Goal: Task Accomplishment & Management: Manage account settings

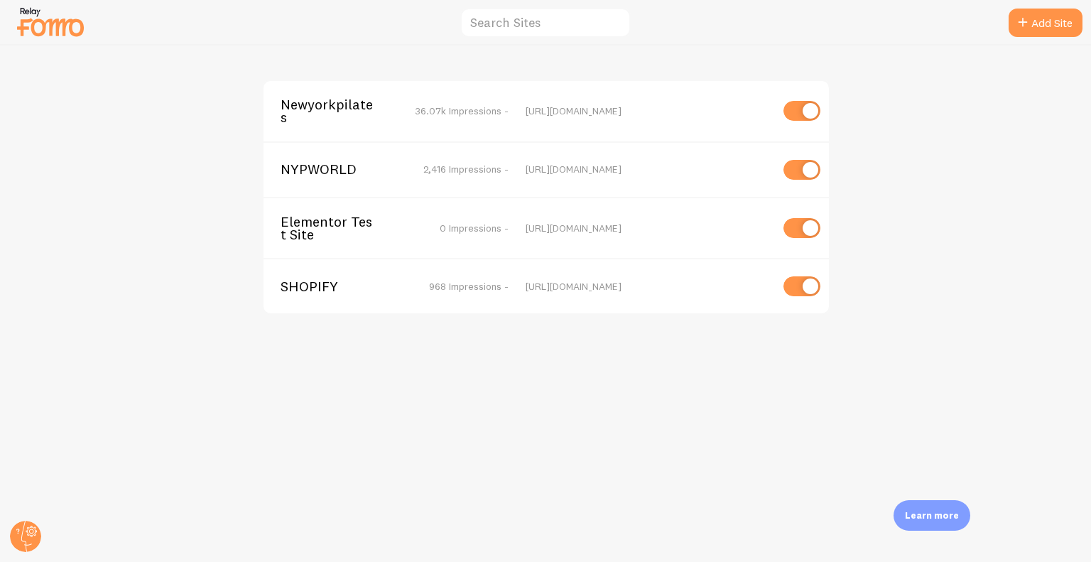
click at [317, 99] on span "Newyorkpilates" at bounding box center [338, 111] width 114 height 26
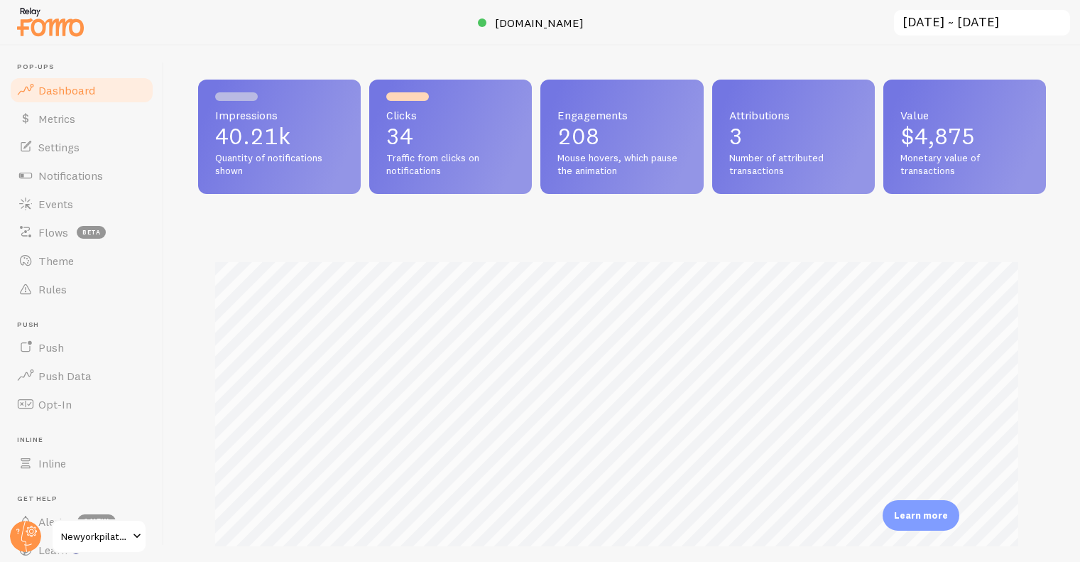
scroll to position [709956, 709492]
click at [82, 162] on link "Notifications" at bounding box center [82, 175] width 146 height 28
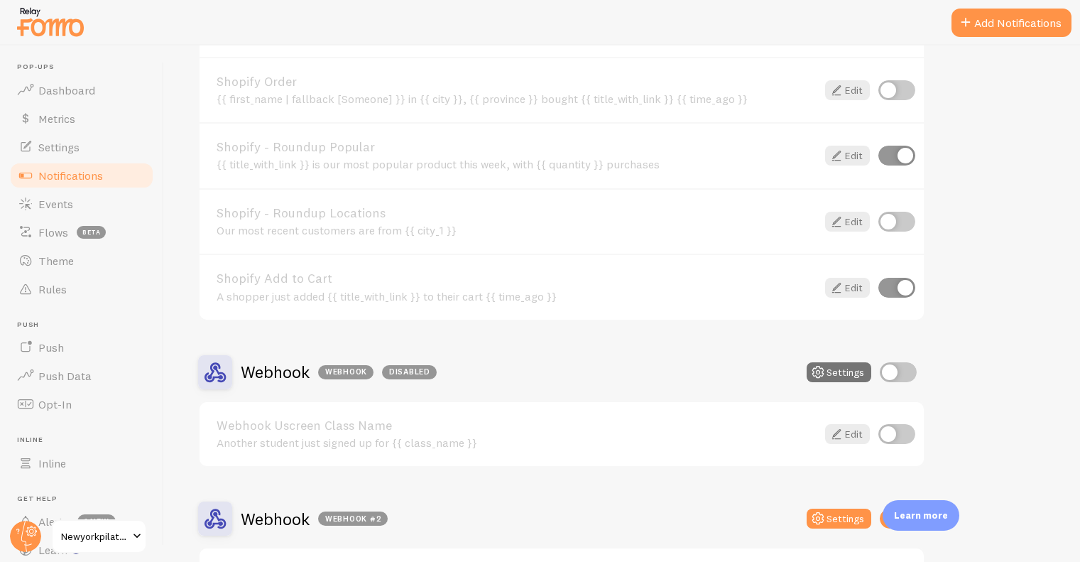
scroll to position [1763, 0]
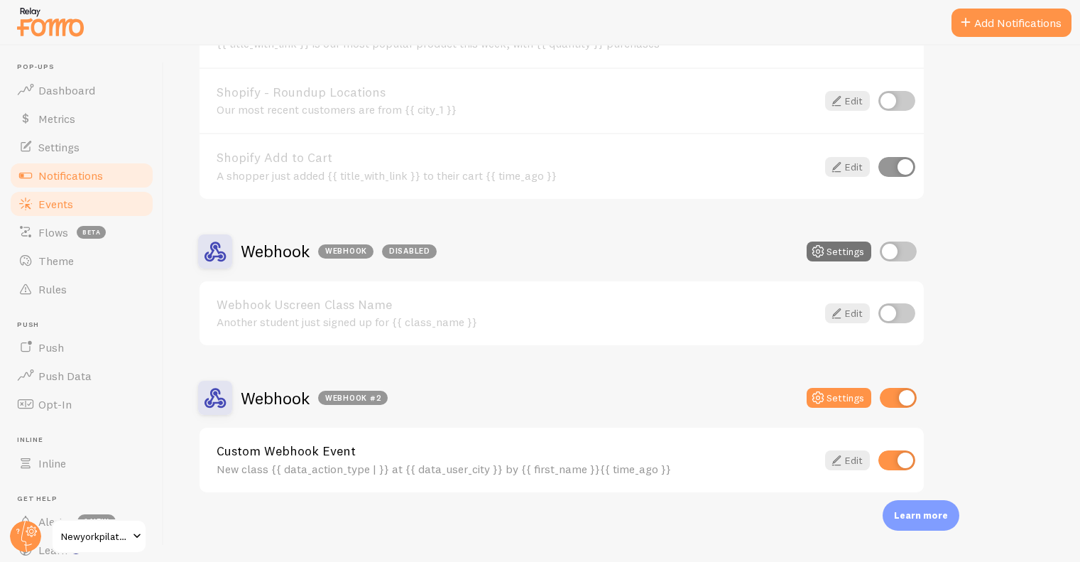
click at [80, 199] on link "Events" at bounding box center [82, 204] width 146 height 28
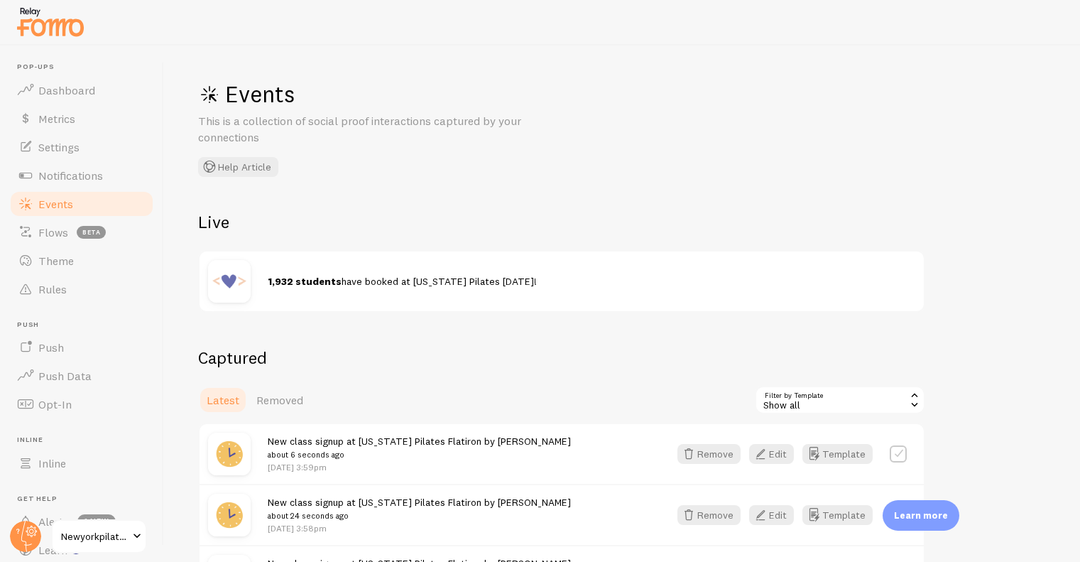
click at [80, 33] on img at bounding box center [50, 22] width 71 height 36
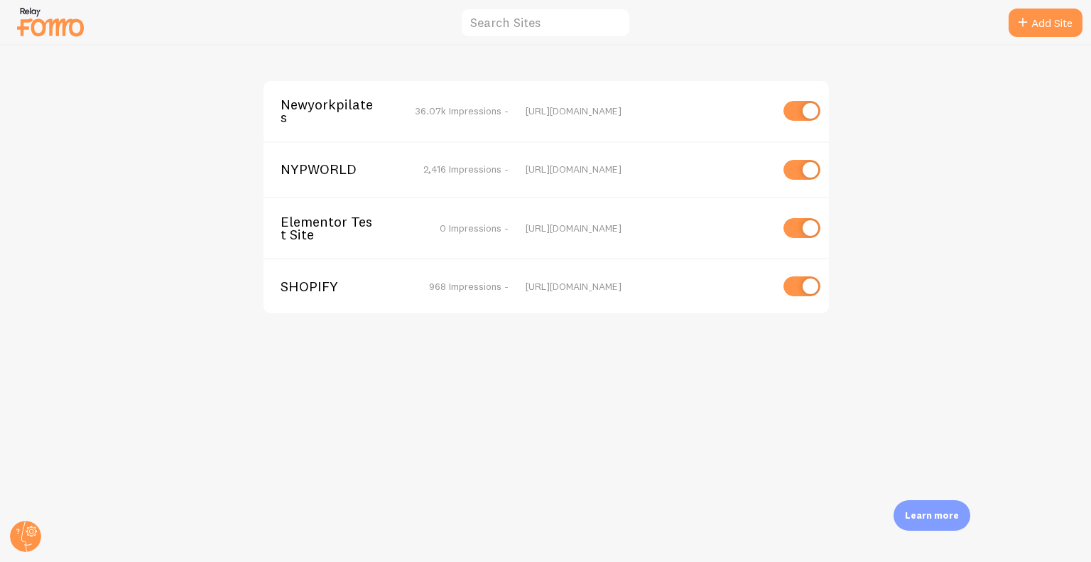
click at [330, 121] on span "Newyorkpilates" at bounding box center [338, 111] width 114 height 26
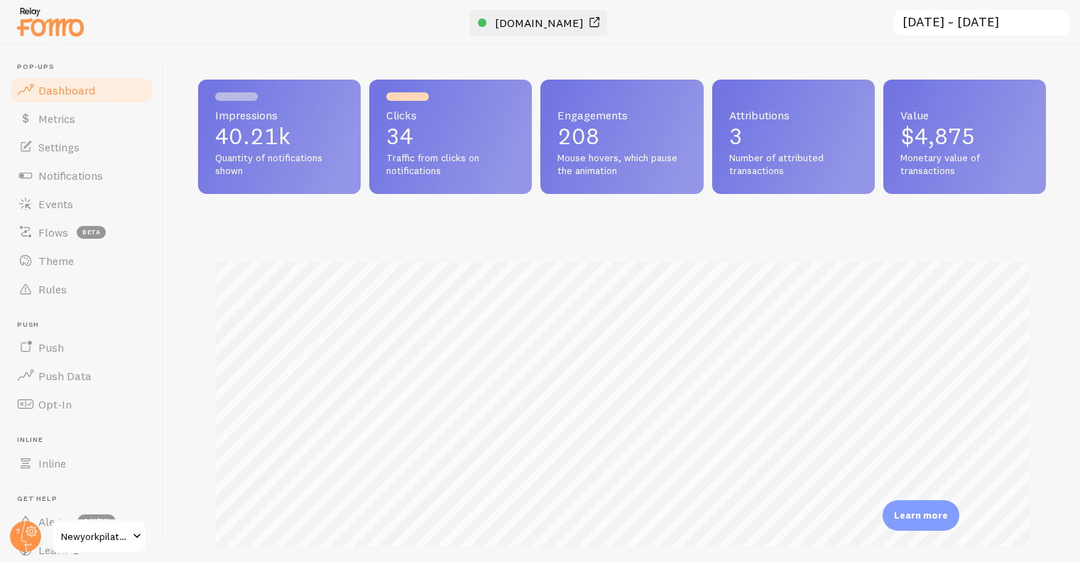
scroll to position [373, 837]
click at [500, 28] on span "[DOMAIN_NAME]" at bounding box center [539, 23] width 89 height 14
click at [92, 141] on link "Settings" at bounding box center [82, 147] width 146 height 28
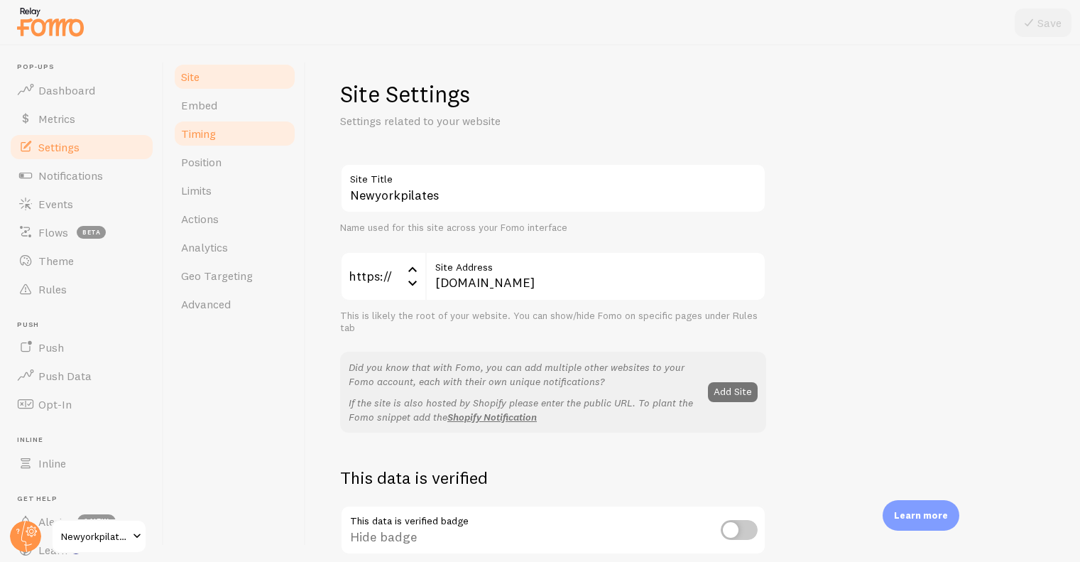
click at [219, 134] on link "Timing" at bounding box center [235, 133] width 124 height 28
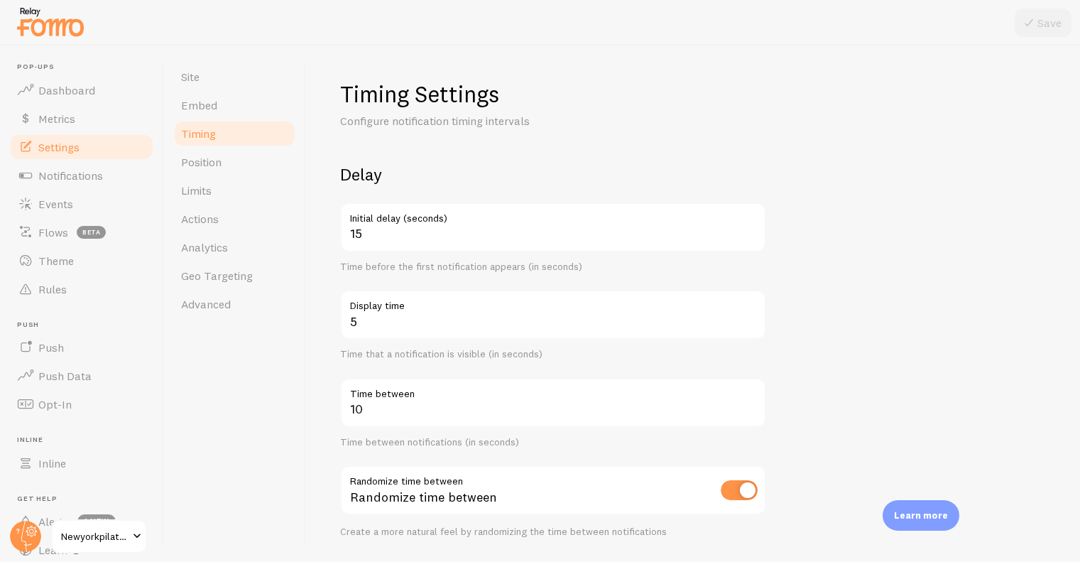
click at [749, 313] on label "Display time" at bounding box center [553, 302] width 426 height 24
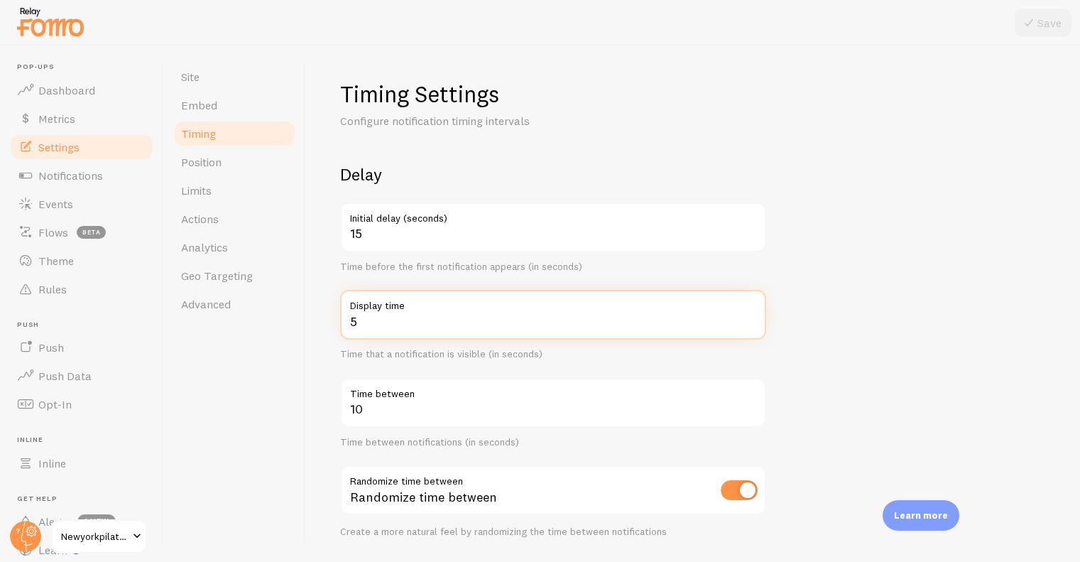
click at [749, 313] on input "5" at bounding box center [553, 315] width 426 height 50
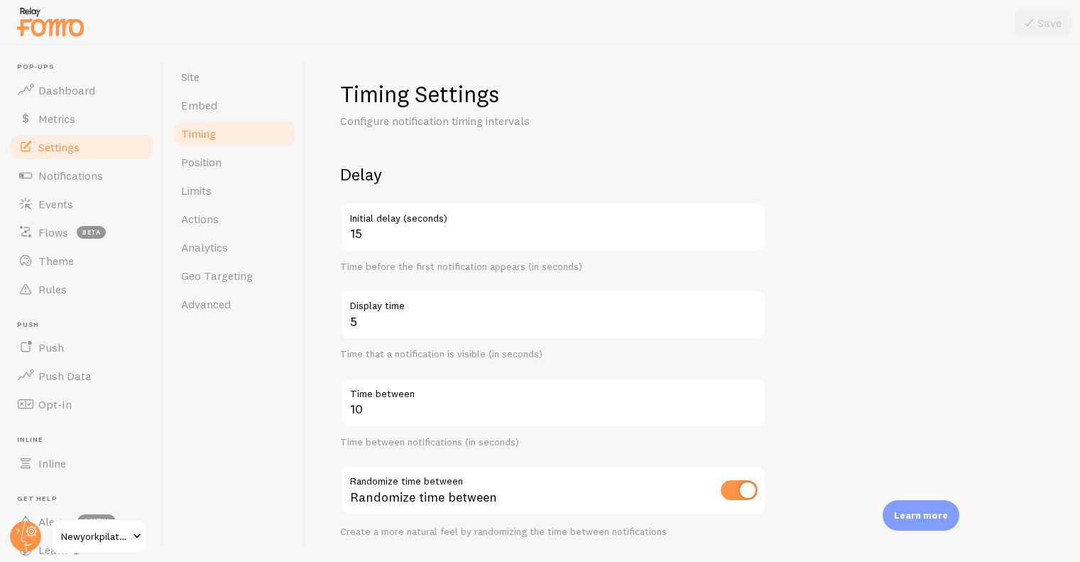
click at [749, 313] on label "Display time" at bounding box center [553, 302] width 426 height 24
click at [749, 313] on input "5" at bounding box center [553, 315] width 426 height 50
click at [749, 313] on label "Display time" at bounding box center [553, 302] width 426 height 24
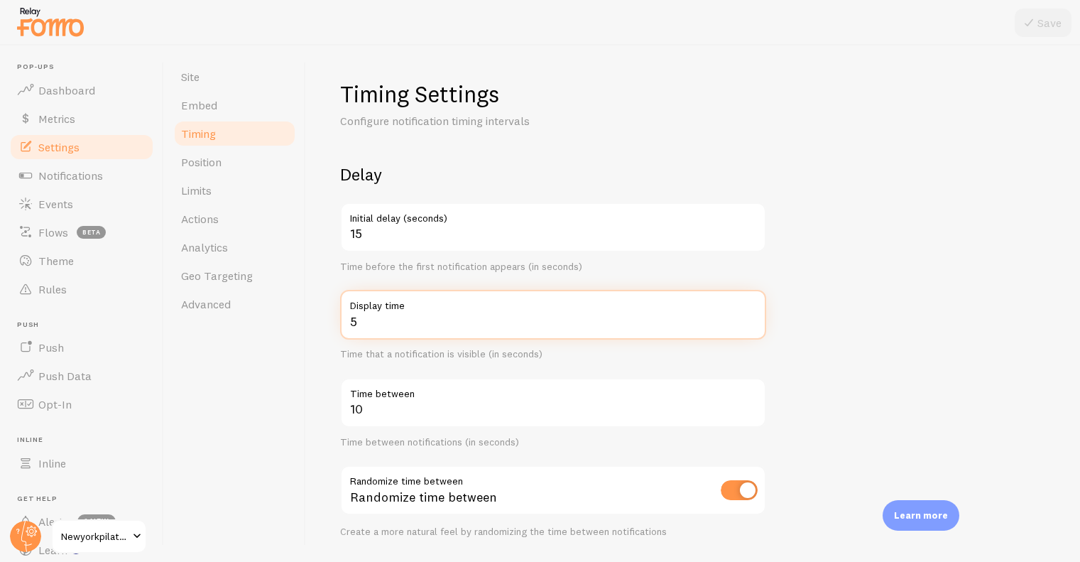
click at [749, 313] on input "5" at bounding box center [553, 315] width 426 height 50
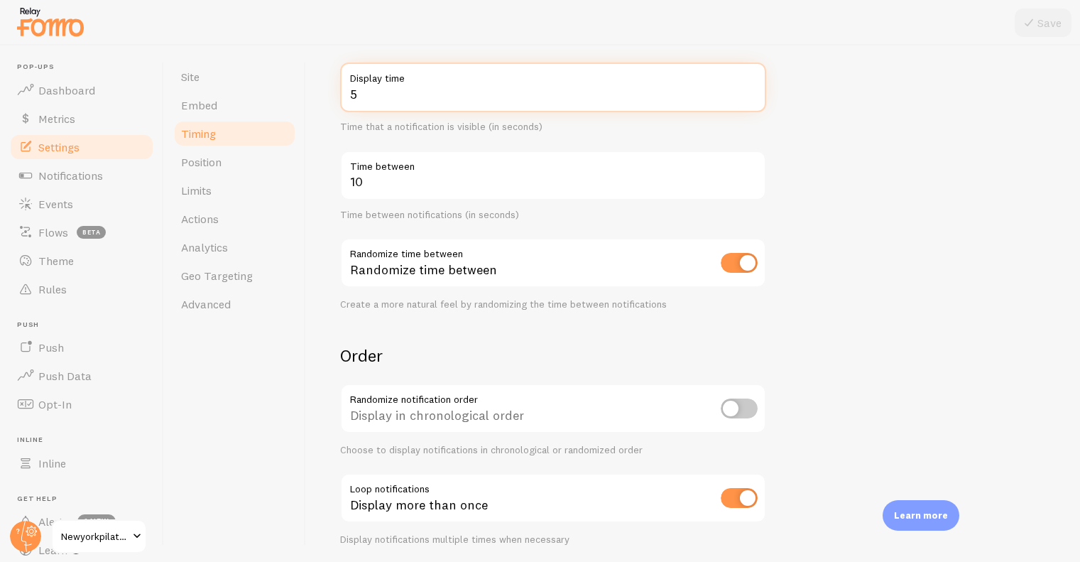
scroll to position [279, 0]
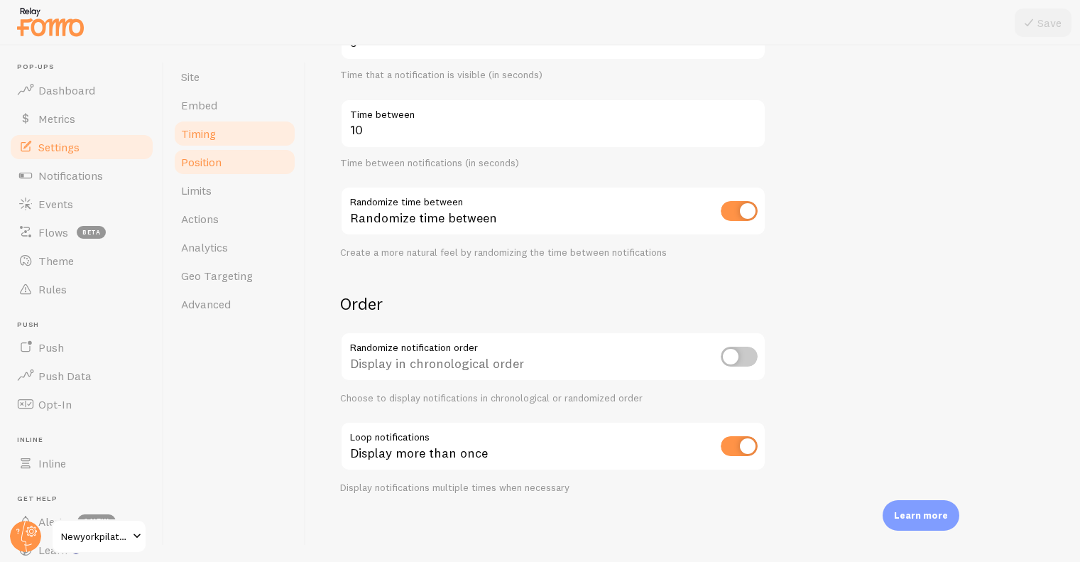
click at [219, 173] on link "Position" at bounding box center [235, 162] width 124 height 28
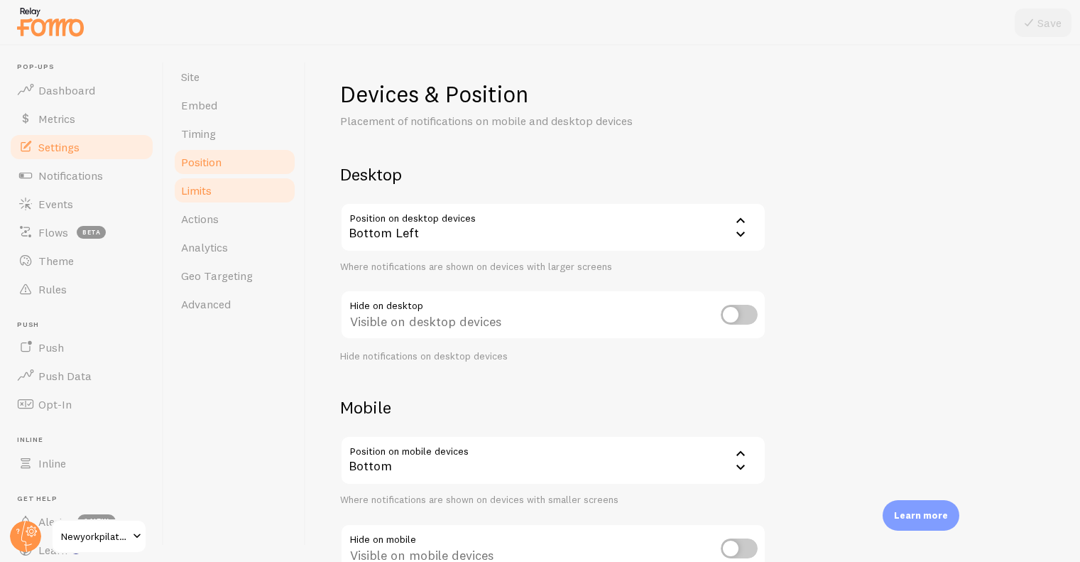
click at [228, 197] on link "Limits" at bounding box center [235, 190] width 124 height 28
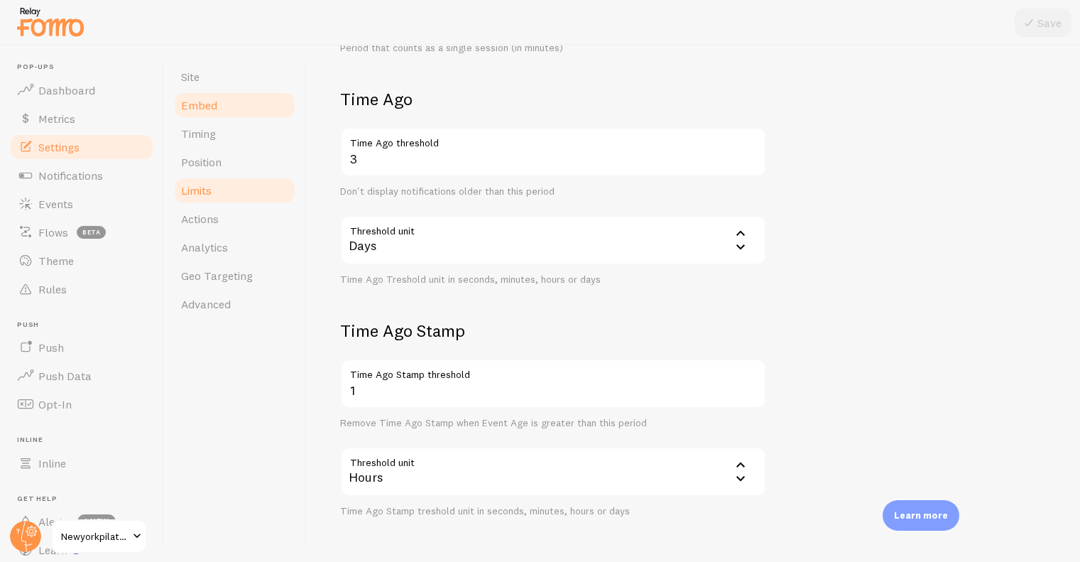
scroll to position [486, 0]
click at [51, 146] on span "Settings" at bounding box center [58, 147] width 41 height 14
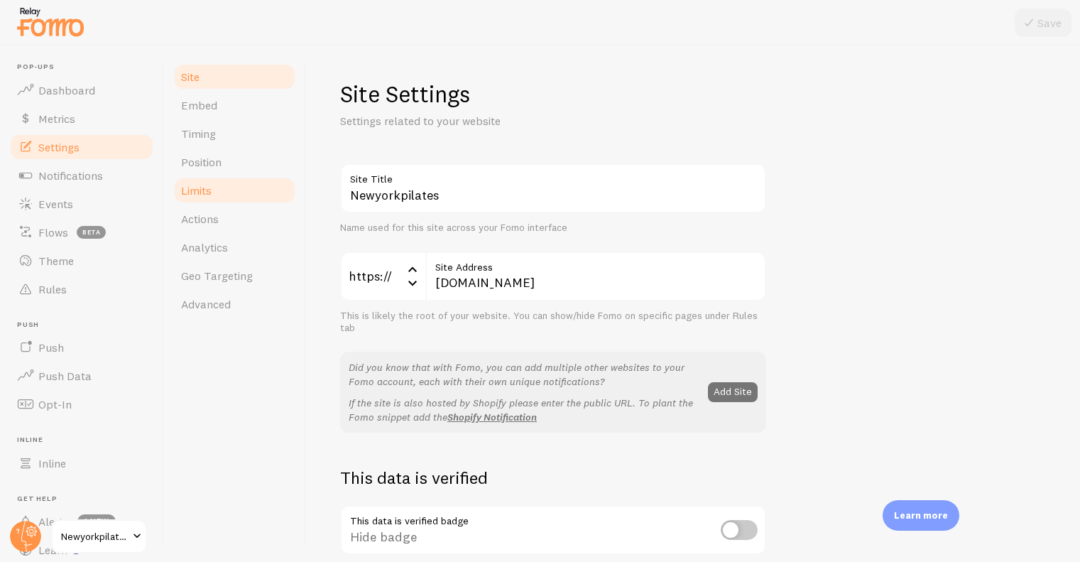
click at [239, 190] on link "Limits" at bounding box center [235, 190] width 124 height 28
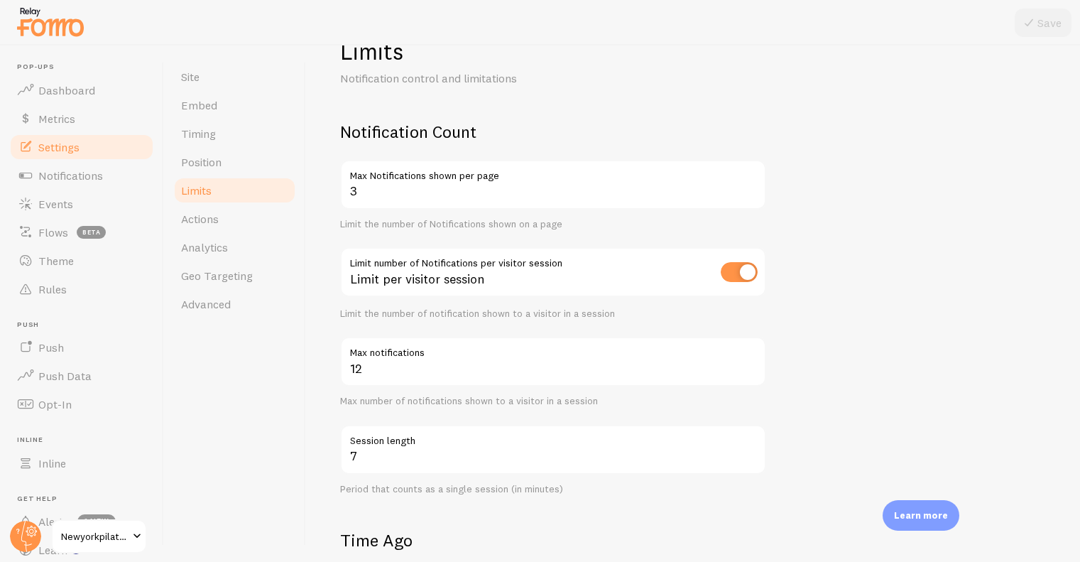
scroll to position [43, 0]
